Goal: Task Accomplishment & Management: Complete application form

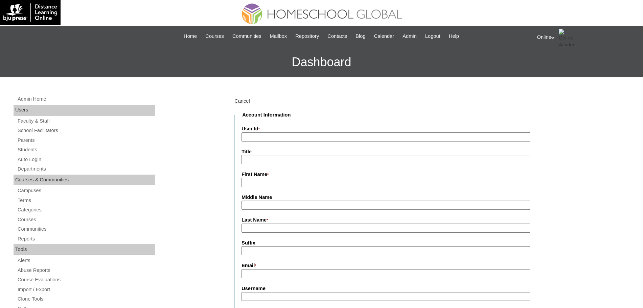
click at [257, 185] on input "First Name *" at bounding box center [385, 182] width 288 height 9
paste input "Maria Raquel Pamela Zamora sns.rzh@gmail.com HGP0241-OACAD2025 mzamora2025 hNbfE"
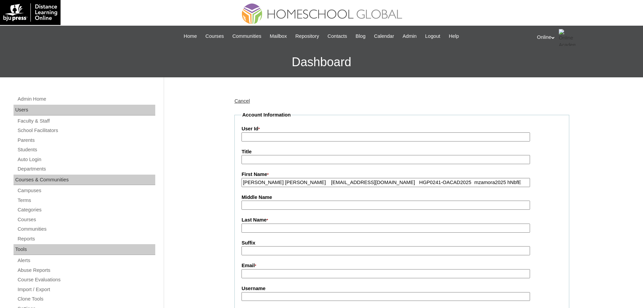
click at [296, 184] on input "Maria Raquel Pamela Zamora sns.rzh@gmail.com HGP0241-OACAD2025 mzamora2025 hNbfE" at bounding box center [385, 182] width 288 height 9
type input "Maria Raquel Pamela"
click at [267, 229] on input "Last Name *" at bounding box center [385, 228] width 288 height 9
paste input "Zamora sns.rzh@gmail.com HGP0241-OACAD2025 mzamora2025 hNbfE"
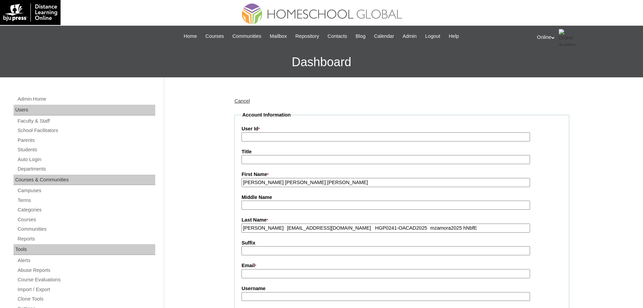
click at [265, 230] on input "Zamora sns.rzh@gmail.com HGP0241-OACAD2025 mzamora2025 hNbfE" at bounding box center [385, 228] width 288 height 9
type input "Zamora"
click at [257, 276] on input "Email *" at bounding box center [385, 274] width 288 height 9
paste input "sns.rzh@gmail.com HGP0241-OACAD2025 mzamora2025 hNbfE"
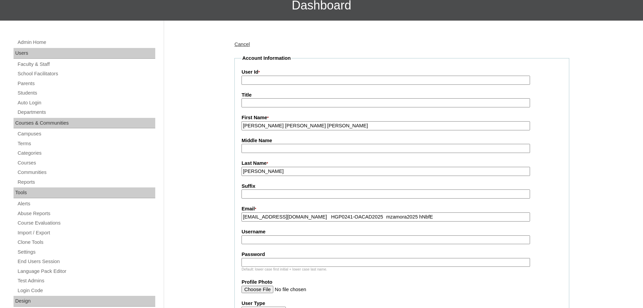
scroll to position [61, 0]
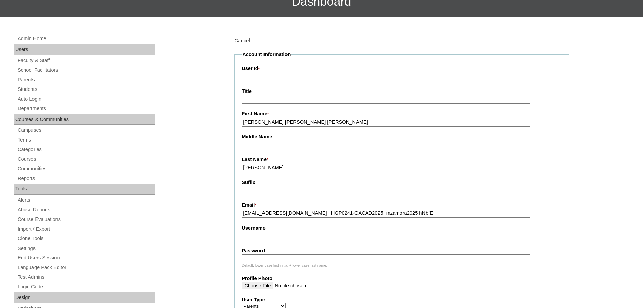
click at [297, 216] on input "sns.rzh@gmail.com HGP0241-OACAD2025 mzamora2025 hNbfE" at bounding box center [385, 213] width 288 height 9
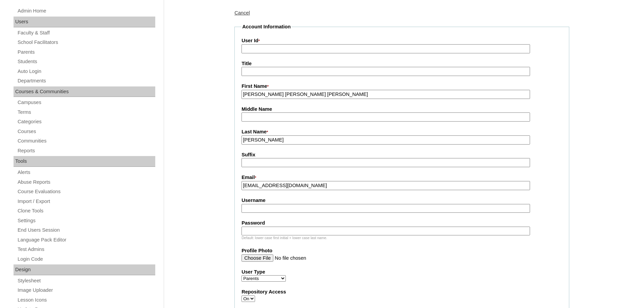
scroll to position [89, 0]
type input "sns.rzh@gmail.com"
click at [288, 210] on input "Username" at bounding box center [385, 208] width 288 height 9
paste input "HGP0241-OACAD2025 mzamora2025 hNbfE"
click at [298, 211] on input "HGP0241-OACAD2025 mzamora2025 hNbfE" at bounding box center [385, 208] width 288 height 9
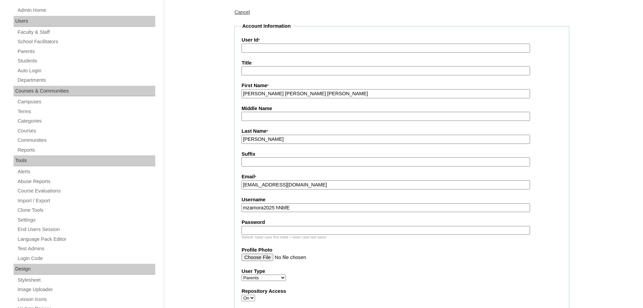
scroll to position [0, 0]
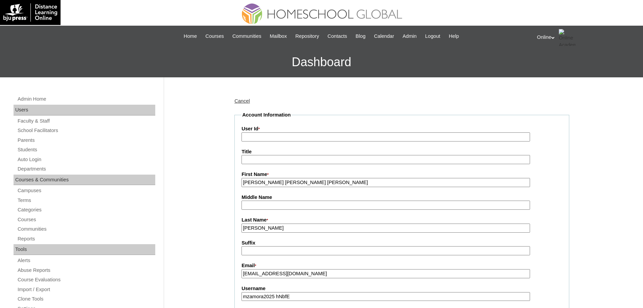
type input "mzamora2025 hNbfE"
click at [262, 138] on input "User Id *" at bounding box center [385, 137] width 288 height 9
paste input "HGP0241-OACAD2025"
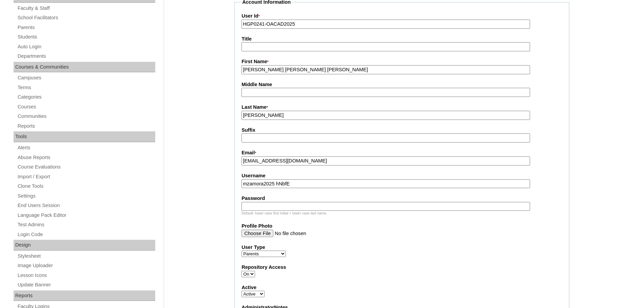
scroll to position [113, 0]
type input "HGP0241-OACAD2025"
click at [287, 185] on input "mzamora2025 hNbfE" at bounding box center [385, 183] width 288 height 9
type input "mzamora2025"
click at [256, 208] on input "Password" at bounding box center [385, 206] width 288 height 9
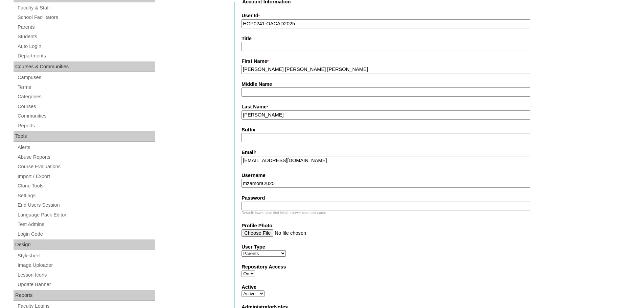
paste input "hNbfE"
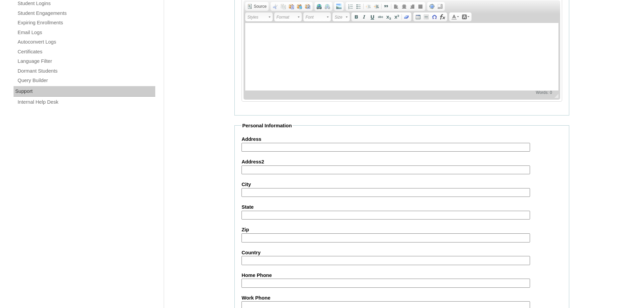
scroll to position [605, 0]
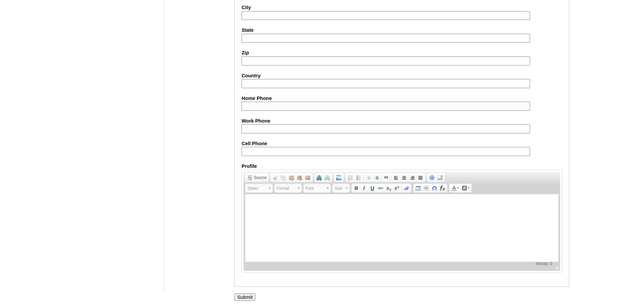
type input "hNbfE"
click at [246, 297] on input "Submit" at bounding box center [244, 297] width 21 height 7
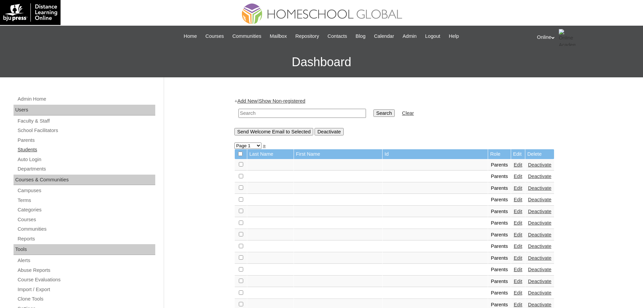
click at [33, 152] on link "Students" at bounding box center [86, 150] width 138 height 8
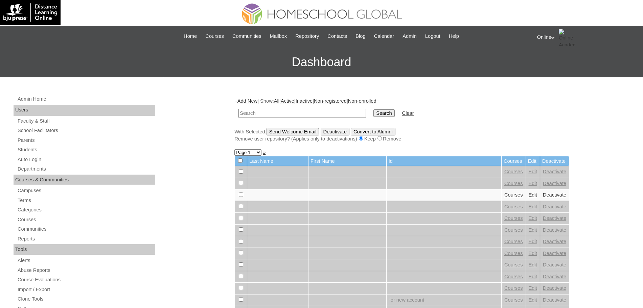
click at [257, 99] on link "Add New" at bounding box center [247, 100] width 20 height 5
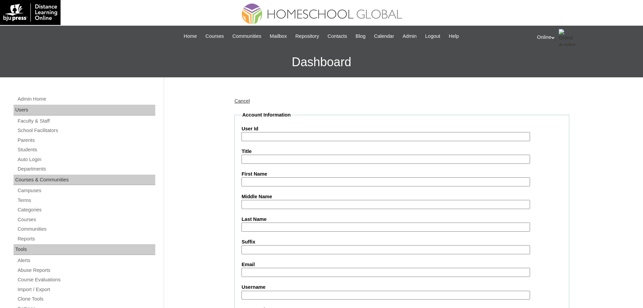
click at [267, 132] on input "User Id" at bounding box center [385, 136] width 288 height 9
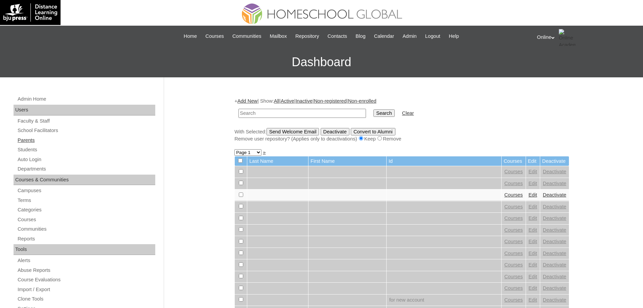
click at [22, 140] on link "Parents" at bounding box center [86, 140] width 138 height 8
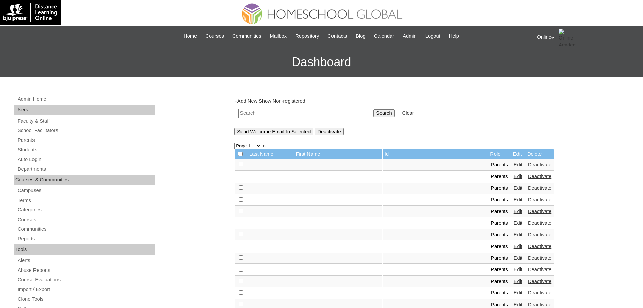
click at [256, 115] on input "text" at bounding box center [301, 113] width 127 height 9
type input "[PERSON_NAME]"
click at [373, 110] on input "Search" at bounding box center [383, 113] width 21 height 7
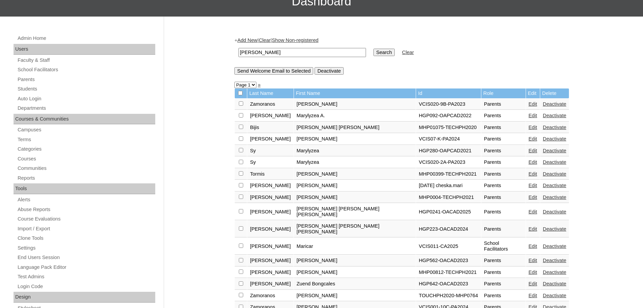
scroll to position [63, 0]
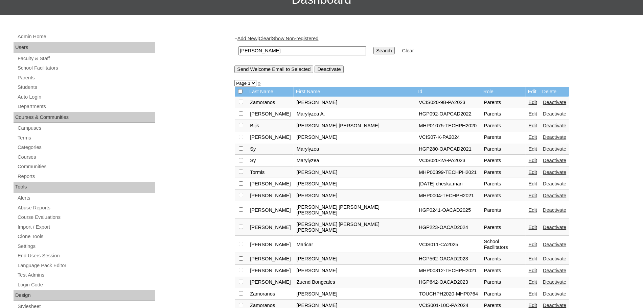
click at [529, 225] on link "Edit" at bounding box center [533, 227] width 8 height 5
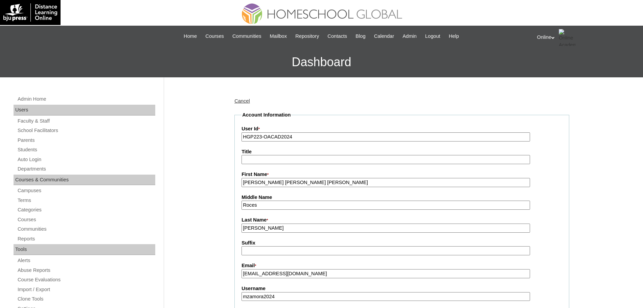
click at [352, 183] on input "Maria Raquel Pamela" at bounding box center [385, 182] width 288 height 9
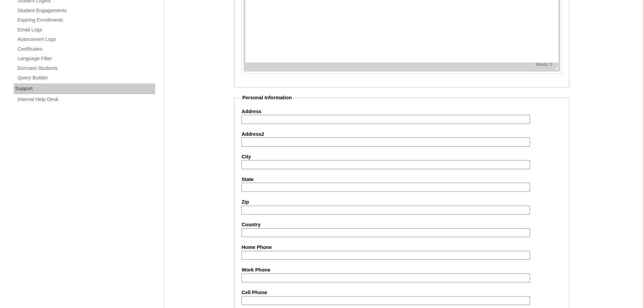
scroll to position [580, 0]
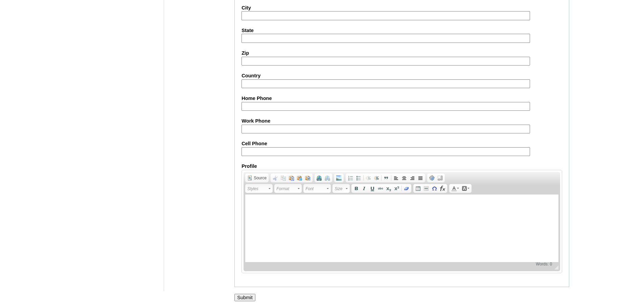
type input "Maria Raquel Pamela (old account)"
click at [253, 295] on input "Submit" at bounding box center [244, 297] width 21 height 7
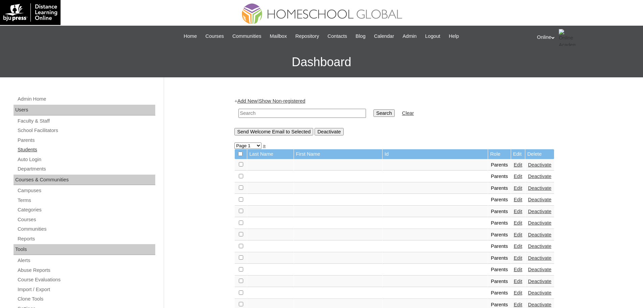
click at [32, 150] on link "Students" at bounding box center [86, 150] width 138 height 8
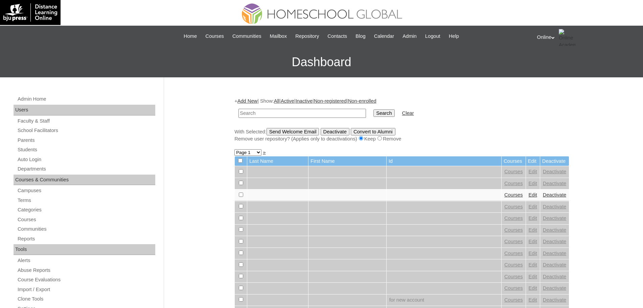
click at [247, 101] on link "Add New" at bounding box center [247, 100] width 20 height 5
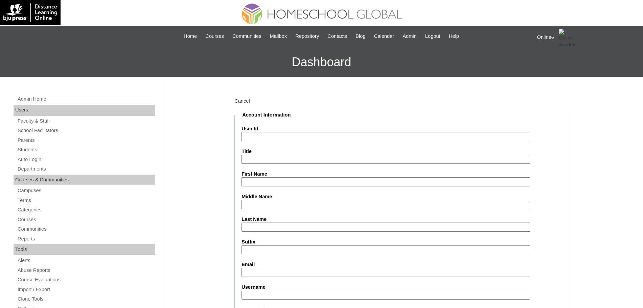
click at [260, 135] on input "User Id" at bounding box center [385, 136] width 288 height 9
click at [247, 225] on input "Last Name" at bounding box center [385, 227] width 288 height 9
paste input "Hernandez Matteo Carmelo Luis sns.rzh@gmail.com HG291OACAD2025 matteo.hernandez…"
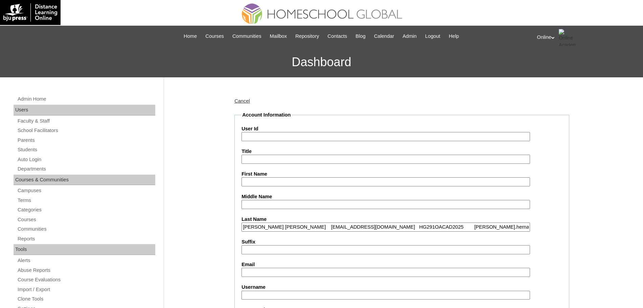
click at [277, 228] on input "Hernandez Matteo Carmelo Luis sns.rzh@gmail.com HG291OACAD2025 matteo.hernandez…" at bounding box center [385, 227] width 288 height 9
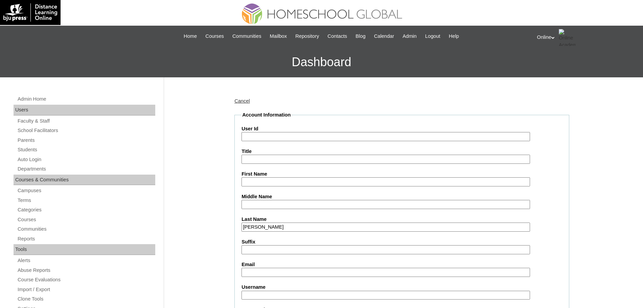
type input "Hernandez"
click at [259, 179] on input "First Name" at bounding box center [385, 182] width 288 height 9
paste input "Matteo Carmelo Luis sns.rzh@gmail.com HG291OACAD2025 matteo.hernandez2025 Pu8vx"
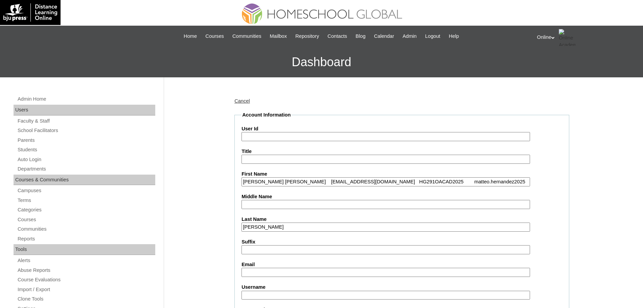
click at [297, 182] on input "Matteo Carmelo Luis sns.rzh@gmail.com HG291OACAD2025 matteo.hernandez2025 Pu8vx" at bounding box center [385, 182] width 288 height 9
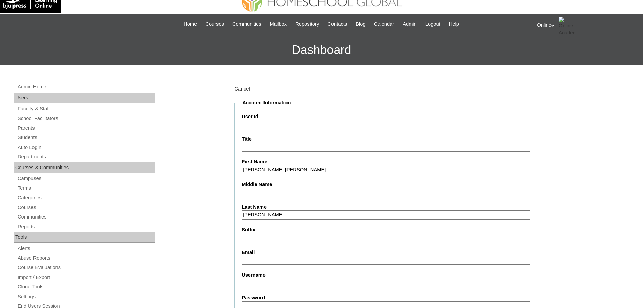
type input "Matteo Carmelo Luis"
click at [250, 259] on input "Email" at bounding box center [385, 260] width 288 height 9
paste input "sns.rzh@gmail.com HG291OACAD2025 matteo.hernandez2025 Pu8vx"
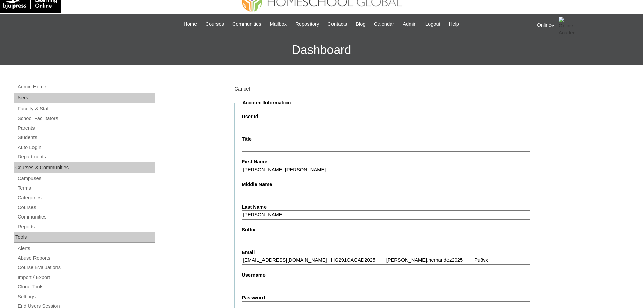
click at [298, 260] on input "sns.rzh@gmail.com HG291OACAD2025 matteo.hernandez2025 Pu8vx" at bounding box center [385, 260] width 288 height 9
type input "sns.rzh@gmail.com"
click at [277, 128] on input "User Id" at bounding box center [385, 124] width 288 height 9
paste input "HG291OACAD2025 matteo.hernandez2025 Pu8vx"
click at [299, 126] on input "HG291OACAD2025 matteo.hernandez2025 Pu8vx" at bounding box center [385, 124] width 288 height 9
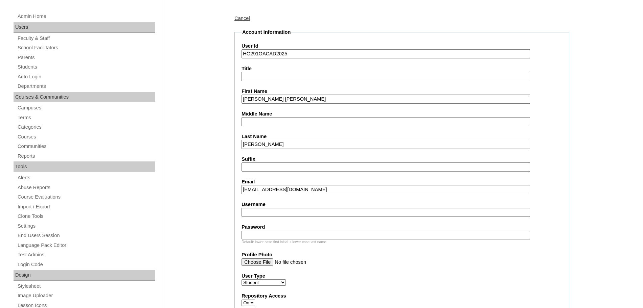
scroll to position [92, 0]
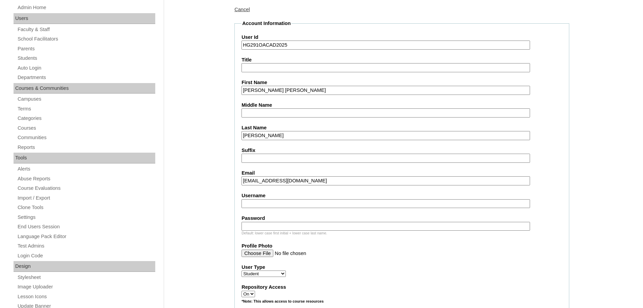
type input "HG291OACAD2025"
click at [267, 206] on input "Username" at bounding box center [385, 204] width 288 height 9
paste input "matteo.hernandez2025 Pu8vx"
click at [309, 203] on input "matteo.hernandez2025 Pu8vx" at bounding box center [385, 204] width 288 height 9
type input "matteo.hernandez2025"
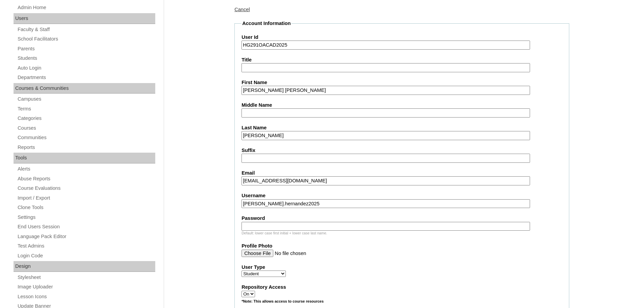
click at [282, 230] on input "Password" at bounding box center [385, 226] width 288 height 9
paste input "Pu8vx"
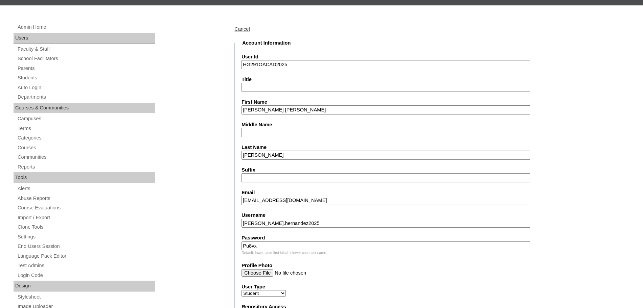
scroll to position [71, 0]
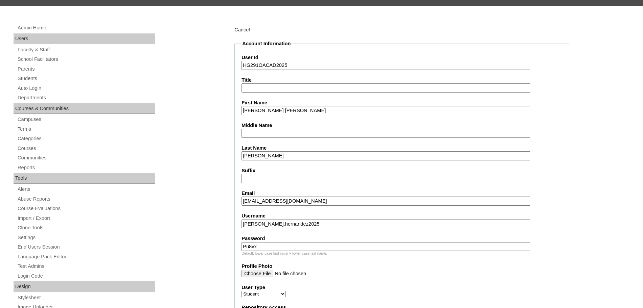
type input "Pu8vx"
click at [303, 68] on input "HG291OACAD2025" at bounding box center [385, 65] width 288 height 9
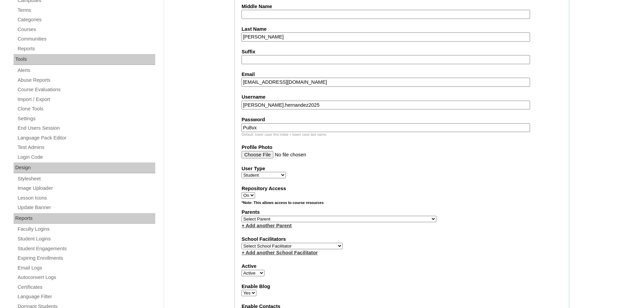
scroll to position [216, 0]
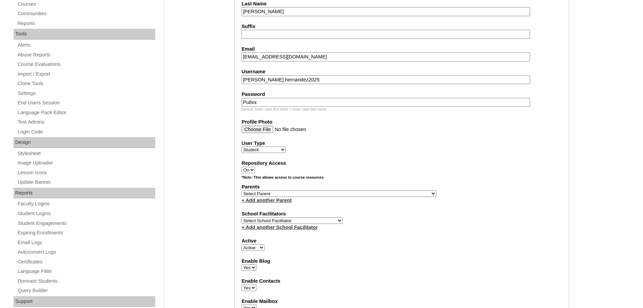
click at [295, 193] on select "Select Parent , , , , , , , , , , , , , , , , , , , , , , , , , , , , , , , , ,…" at bounding box center [338, 194] width 195 height 6
select select "44069"
click at [241, 191] on select "Select Parent , , , , , , , , , , , , , , , , , , , , , , , , , , , , , , , , ,…" at bounding box center [338, 194] width 195 height 6
click at [306, 222] on select "Select School Facilitator [PERSON_NAME] [PERSON_NAME] Gloryfe [PERSON_NAME] [PE…" at bounding box center [291, 221] width 101 height 6
select select "43686"
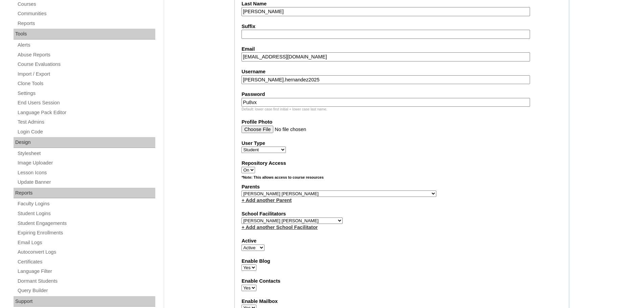
click at [241, 218] on select "Select School Facilitator [PERSON_NAME] [PERSON_NAME] Gloryfe [PERSON_NAME] [PE…" at bounding box center [291, 221] width 101 height 6
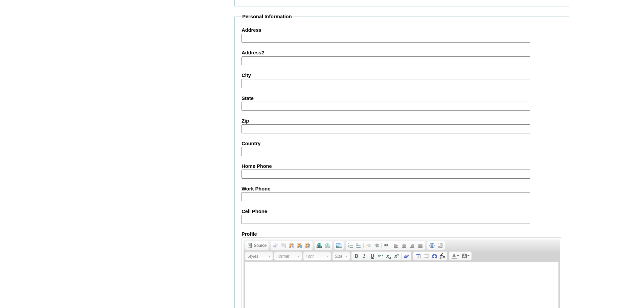
scroll to position [721, 0]
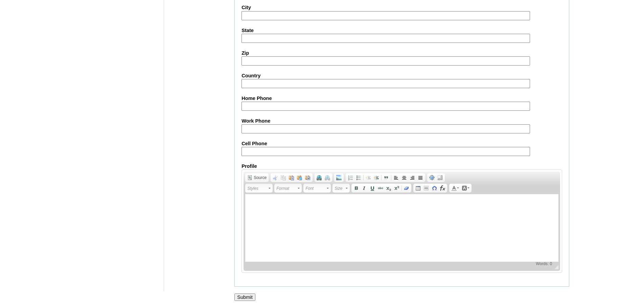
click at [240, 299] on input "Submit" at bounding box center [244, 297] width 21 height 7
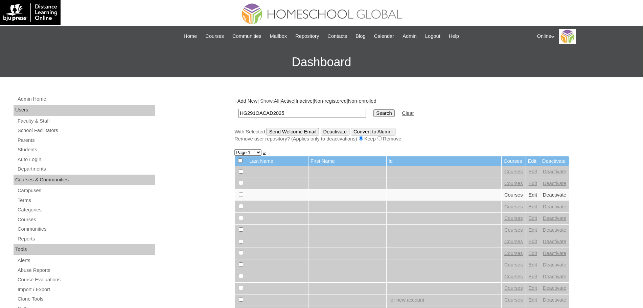
type input "HG291OACAD2025"
click at [373, 113] on input "Search" at bounding box center [383, 113] width 21 height 7
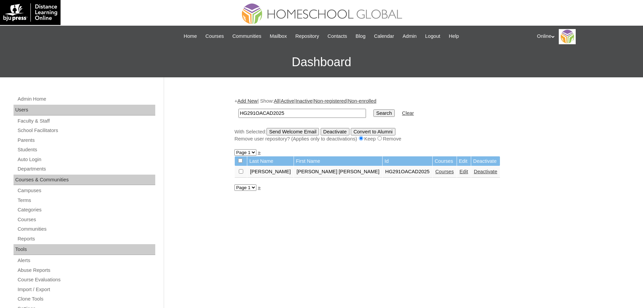
click at [435, 173] on link "Courses" at bounding box center [444, 171] width 19 height 5
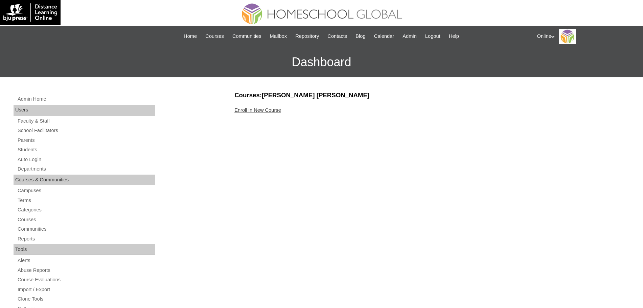
click at [270, 110] on link "Enroll in New Course" at bounding box center [257, 110] width 47 height 5
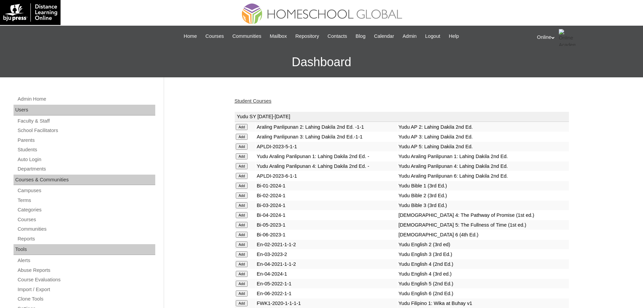
click at [258, 100] on link "Student Courses" at bounding box center [252, 100] width 37 height 5
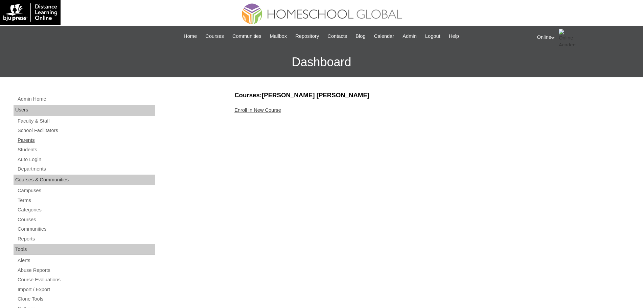
click at [26, 139] on link "Parents" at bounding box center [86, 140] width 138 height 8
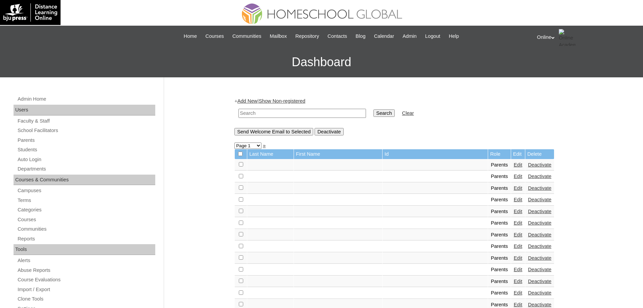
click at [261, 113] on input "text" at bounding box center [301, 113] width 127 height 9
type input "magdadaro"
click at [373, 110] on input "Search" at bounding box center [383, 113] width 21 height 7
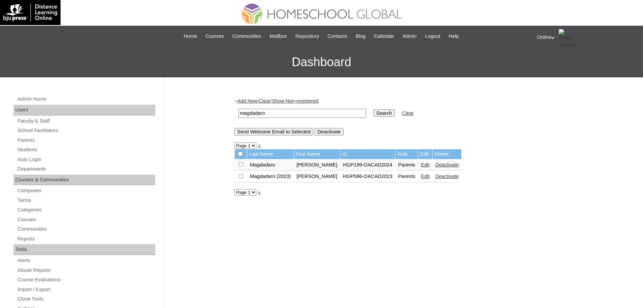
click at [429, 164] on link "Edit" at bounding box center [425, 164] width 8 height 5
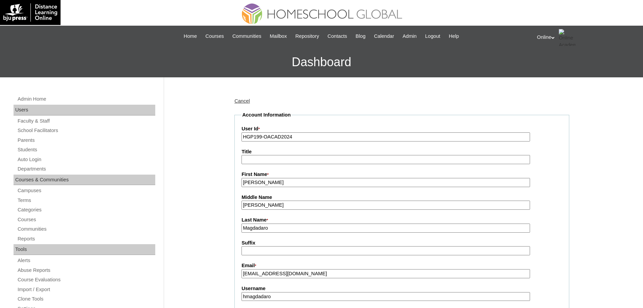
click at [381, 188] on fieldset "Account Information User Id * HGP199-OACAD2024 Title First Name * [PERSON_NAME]…" at bounding box center [401, 314] width 335 height 405
click at [380, 184] on input "[PERSON_NAME]" at bounding box center [385, 182] width 288 height 9
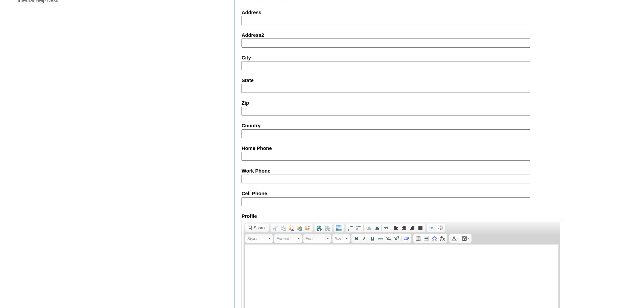
scroll to position [580, 0]
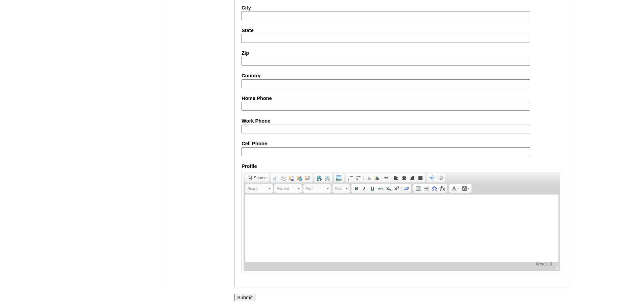
type input "[PERSON_NAME] (old account)"
click at [247, 297] on input "Submit" at bounding box center [244, 297] width 21 height 7
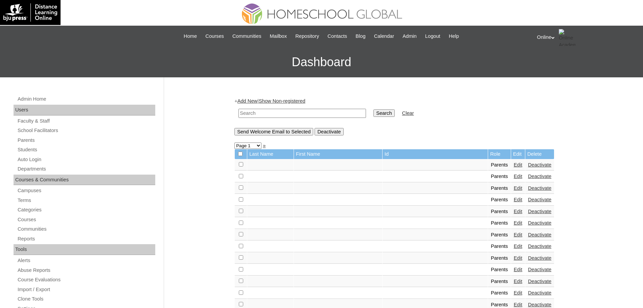
click at [254, 101] on link "Add New" at bounding box center [247, 100] width 20 height 5
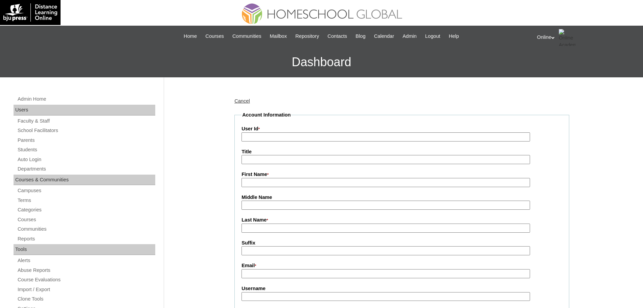
click at [264, 135] on input "User Id *" at bounding box center [385, 137] width 288 height 9
click at [258, 230] on input "Last Name *" at bounding box center [385, 228] width 288 height 9
click at [248, 182] on input "First Name *" at bounding box center [385, 182] width 288 height 9
paste input "Hannah Magdadaro hannah.go81@gmail.com HGP0242-OACAD2025 hmagdadaro2025 LjKmno"
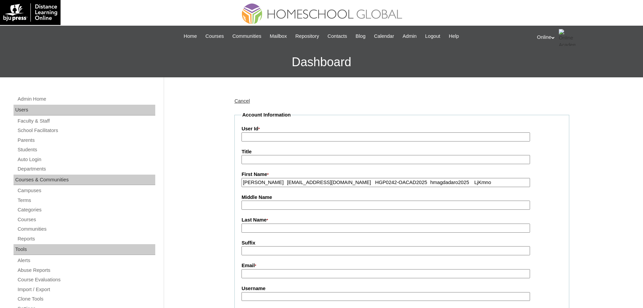
click at [264, 182] on input "Hannah Magdadaro hannah.go81@gmail.com HGP0242-OACAD2025 hmagdadaro2025 LjKmno" at bounding box center [385, 182] width 288 height 9
type input "Hannah"
click at [252, 230] on input "Last Name *" at bounding box center [385, 228] width 288 height 9
paste input "Magdadaro hannah.go81@gmail.com HGP0242-OACAD2025 hmagdadaro2025 LjKmno"
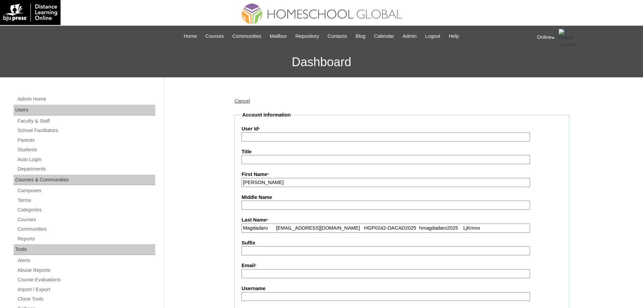
click at [276, 230] on input "Magdadaro hannah.go81@gmail.com HGP0242-OACAD2025 hmagdadaro2025 LjKmno" at bounding box center [385, 228] width 288 height 9
type input "Magdadaro"
click at [256, 278] on input "Email *" at bounding box center [385, 274] width 288 height 9
paste input "hannah.go81@gmail.com HGP0242-OACAD2025 hmagdadaro2025 LjKmno"
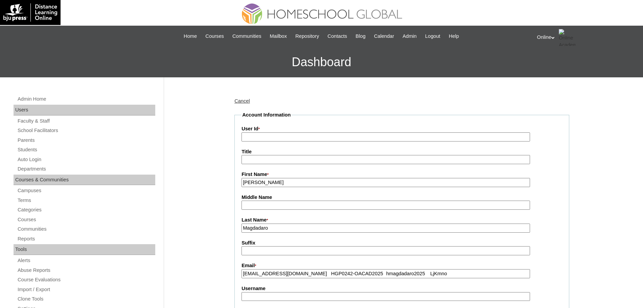
click at [308, 275] on input "hannah.go81@gmail.com HGP0242-OACAD2025 hmagdadaro2025 LjKmno" at bounding box center [385, 274] width 288 height 9
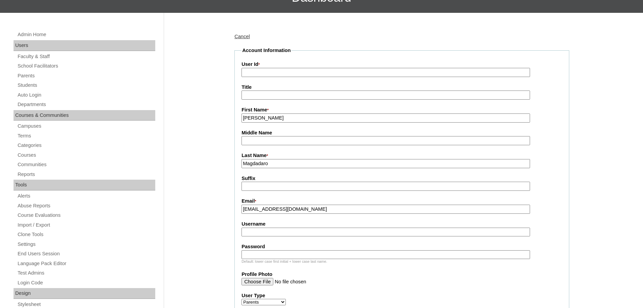
scroll to position [90, 0]
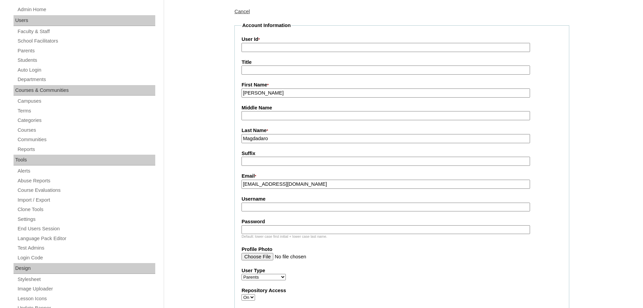
type input "hannah.go81@gmail.com"
click at [262, 210] on input "Username" at bounding box center [385, 207] width 288 height 9
click at [251, 49] on input "User Id *" at bounding box center [385, 47] width 288 height 9
paste input "HGP0242-OACAD2025 hmagdadaro2025 LjKmno"
click at [299, 47] on input "HGP0242-OACAD2025 hmagdadaro2025 LjKmno" at bounding box center [385, 47] width 288 height 9
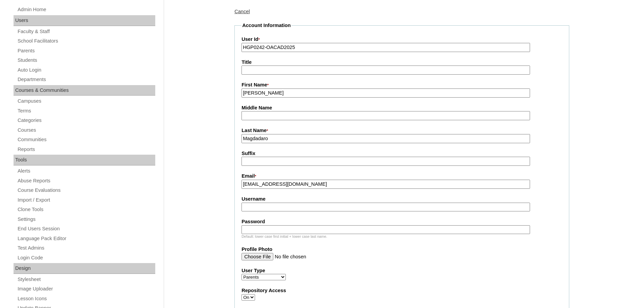
type input "HGP0242-OACAD2025"
click at [257, 206] on input "Username" at bounding box center [385, 207] width 288 height 9
paste input "hmagdadaro2025 LjKmno"
click at [296, 209] on input "hmagdadaro2025 LjKmno" at bounding box center [385, 207] width 288 height 9
type input "hmagdadaro2025"
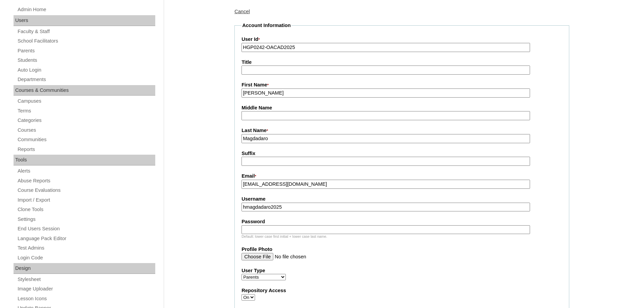
click at [317, 231] on input "Password" at bounding box center [385, 230] width 288 height 9
paste input "LjKmno"
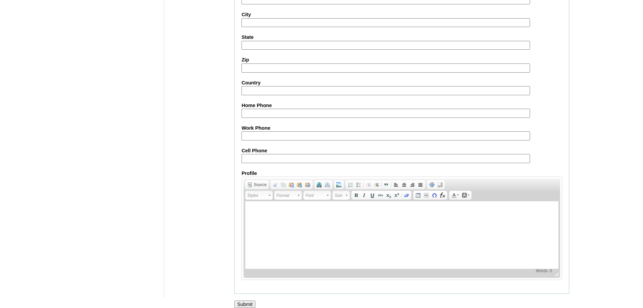
scroll to position [605, 0]
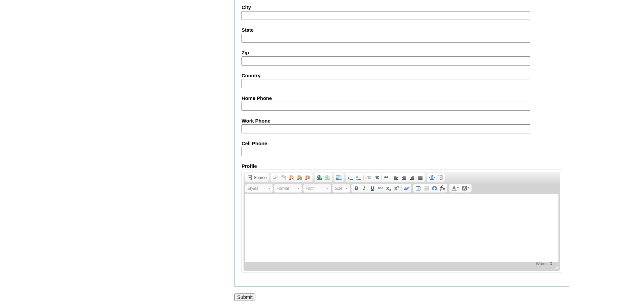
type input "LjKmno"
click at [246, 297] on input "Submit" at bounding box center [244, 297] width 21 height 7
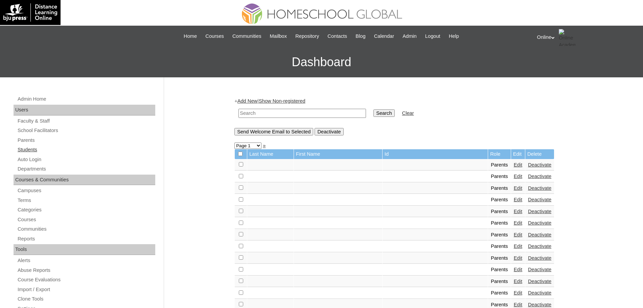
click at [33, 149] on link "Students" at bounding box center [86, 150] width 138 height 8
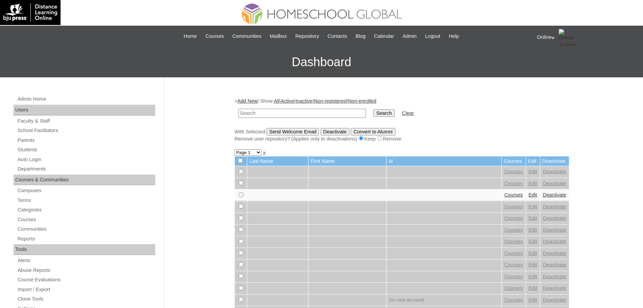
click at [248, 102] on link "Add New" at bounding box center [247, 100] width 20 height 5
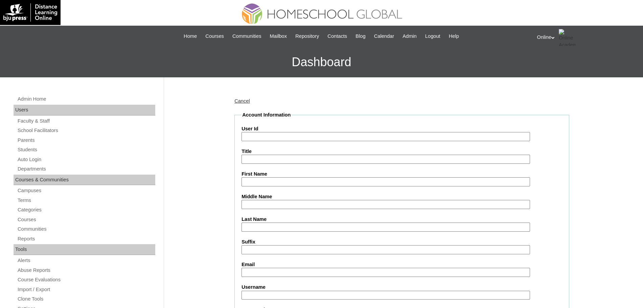
click at [263, 135] on input "User Id" at bounding box center [385, 136] width 288 height 9
click at [256, 224] on input "Last Name" at bounding box center [385, 227] width 288 height 9
paste input "GO [PERSON_NAME] [PERSON_NAME] [EMAIL_ADDRESS][DOMAIN_NAME] HG292OACAD2025 [PER…"
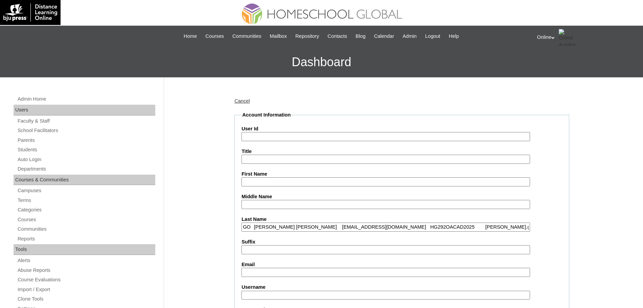
click at [252, 227] on input "GO [PERSON_NAME] [PERSON_NAME] [EMAIL_ADDRESS][DOMAIN_NAME] HG292OACAD2025 [PER…" at bounding box center [385, 227] width 288 height 9
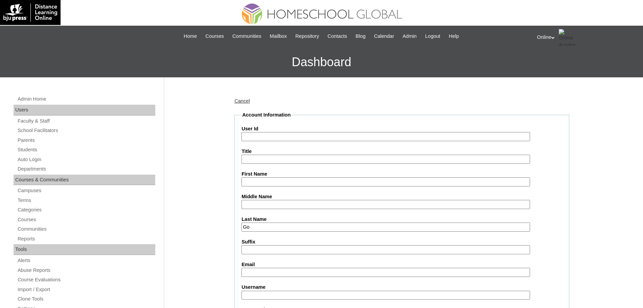
type input "Go"
click at [277, 181] on input "First Name" at bounding box center [385, 182] width 288 height 9
paste input "[PERSON_NAME] [PERSON_NAME] [EMAIL_ADDRESS][DOMAIN_NAME] HG292OACAD2025 [PERSON…"
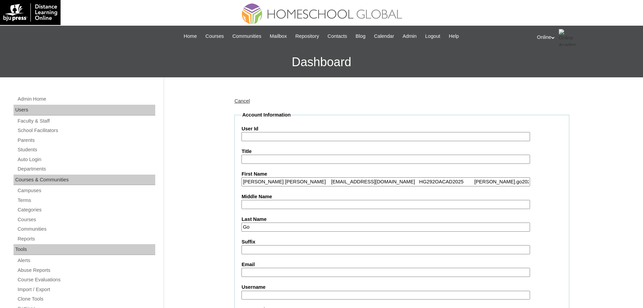
click at [299, 180] on input "[PERSON_NAME] [PERSON_NAME] [EMAIL_ADDRESS][DOMAIN_NAME] HG292OACAD2025 [PERSON…" at bounding box center [385, 182] width 288 height 9
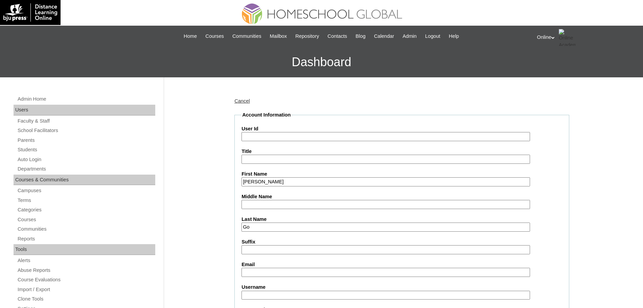
type input "[PERSON_NAME]"
click at [272, 138] on input "User Id" at bounding box center [385, 136] width 288 height 9
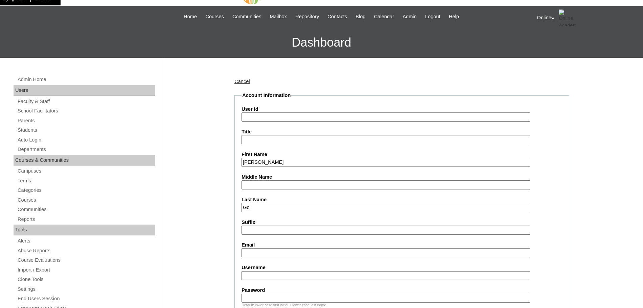
scroll to position [21, 0]
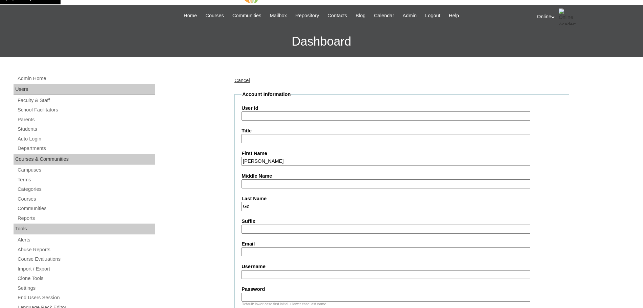
click at [251, 254] on input "Email" at bounding box center [385, 252] width 288 height 9
paste input "Magdadaro [EMAIL_ADDRESS][DOMAIN_NAME] HG292OACAD2025 [PERSON_NAME].go2025 Rfsav"
click at [275, 252] on input "Magdadaro [EMAIL_ADDRESS][DOMAIN_NAME] HG292OACAD2025 [PERSON_NAME].go2025 Rfsav" at bounding box center [385, 252] width 288 height 9
click at [309, 252] on input "[EMAIL_ADDRESS][DOMAIN_NAME] HG292OACAD2025 [PERSON_NAME].go2025 Rfsav" at bounding box center [385, 252] width 288 height 9
type input "[EMAIL_ADDRESS][DOMAIN_NAME]"
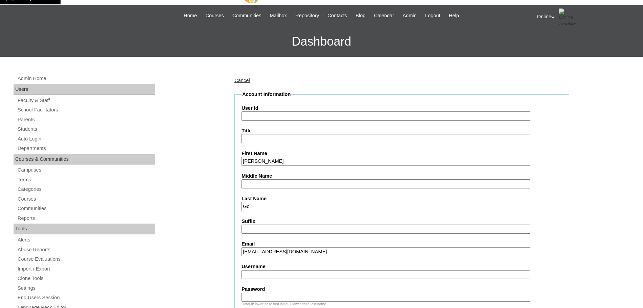
click at [253, 119] on input "User Id" at bounding box center [385, 116] width 288 height 9
paste input "HG292OACAD2025 [PERSON_NAME].go2025 Rfsav"
click at [298, 115] on input "HG292OACAD2025 [PERSON_NAME].go2025 Rfsav" at bounding box center [385, 116] width 288 height 9
type input "HG292OACAD2025"
click at [260, 275] on input "Username" at bounding box center [385, 275] width 288 height 9
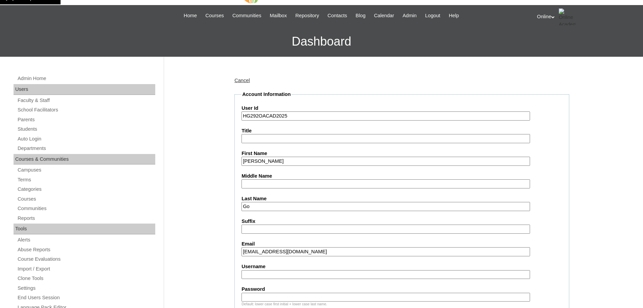
paste input "[PERSON_NAME].go2025 Rfsav"
click at [286, 277] on input "[PERSON_NAME].go2025 Rfsav" at bounding box center [385, 275] width 288 height 9
type input "[PERSON_NAME].go2025"
click at [256, 296] on input "Password" at bounding box center [385, 297] width 288 height 9
paste input "Rfsav"
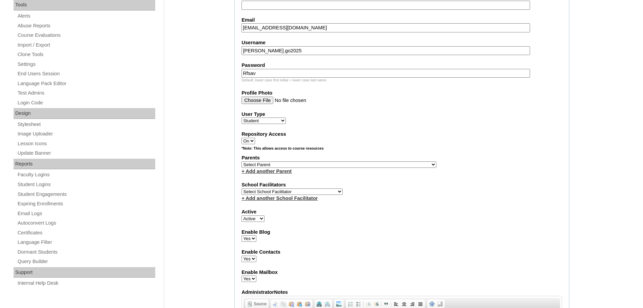
scroll to position [246, 0]
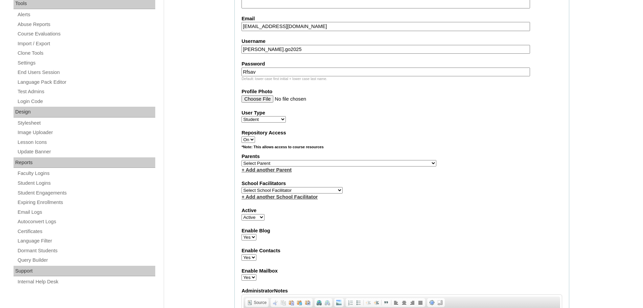
type input "Rfsav"
click at [330, 164] on select "Select Parent , , , , , , , , , , , , , , , , , , , , , , , , , , , , , , , , ,…" at bounding box center [338, 163] width 195 height 6
select select "44073"
click at [241, 160] on select "Select Parent , , , , , , , , , , , , , , , , , , , , , , , , , , , , , , , , ,…" at bounding box center [338, 163] width 195 height 6
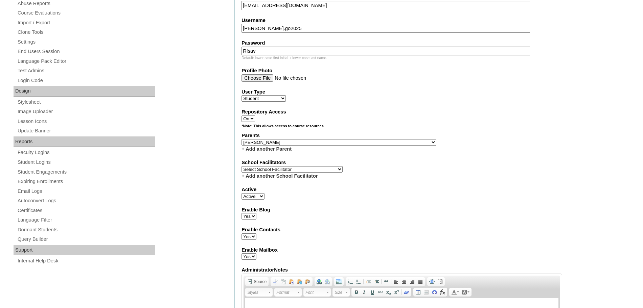
scroll to position [271, 0]
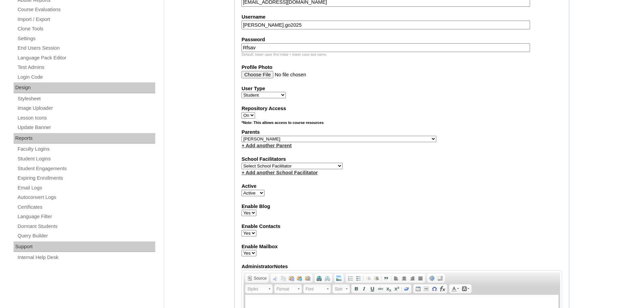
click at [312, 165] on select "Select School Facilitator [PERSON_NAME] [PERSON_NAME] Gloryfe [PERSON_NAME] [PE…" at bounding box center [291, 166] width 101 height 6
select select "43686"
click at [241, 163] on select "Select School Facilitator [PERSON_NAME] [PERSON_NAME] Gloryfe [PERSON_NAME] [PE…" at bounding box center [291, 166] width 101 height 6
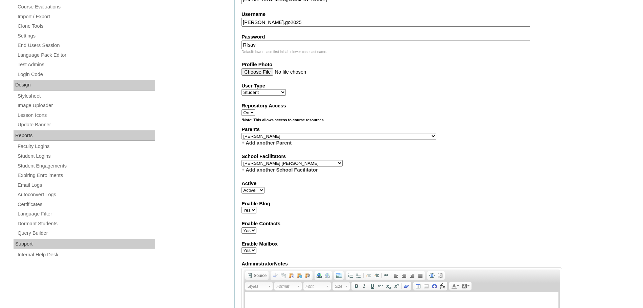
scroll to position [721, 0]
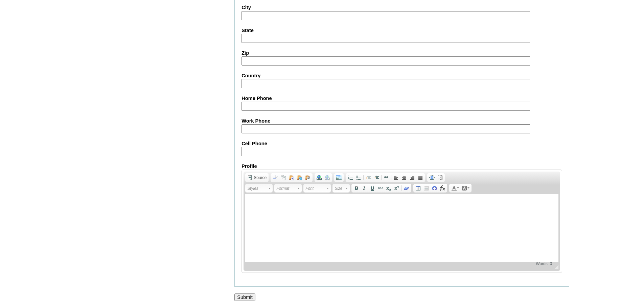
click at [246, 296] on input "Submit" at bounding box center [244, 297] width 21 height 7
